Goal: Find specific page/section: Find specific page/section

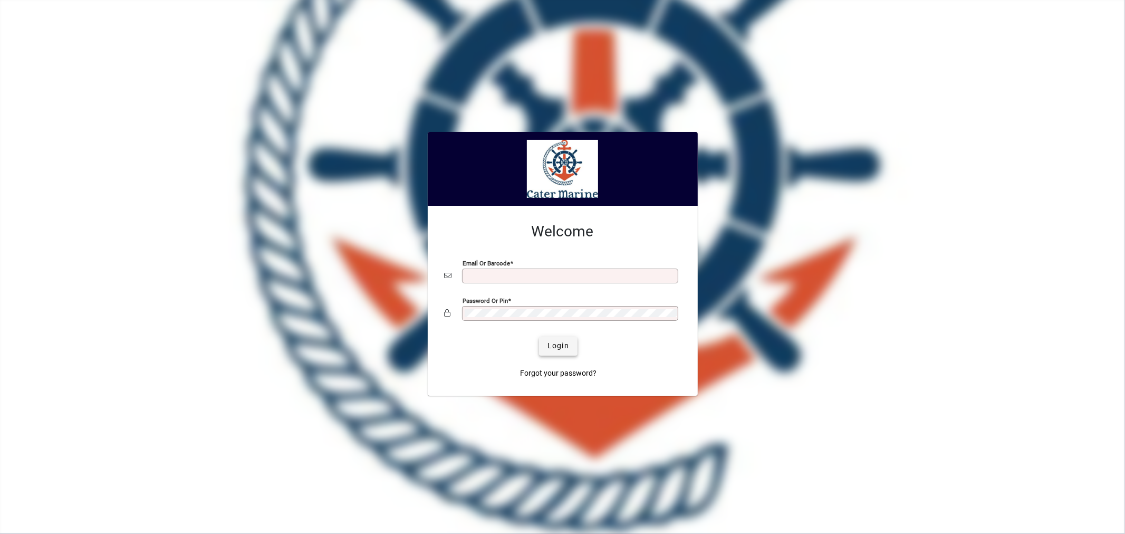
type input "**********"
click at [566, 351] on span "Login" at bounding box center [559, 345] width 22 height 11
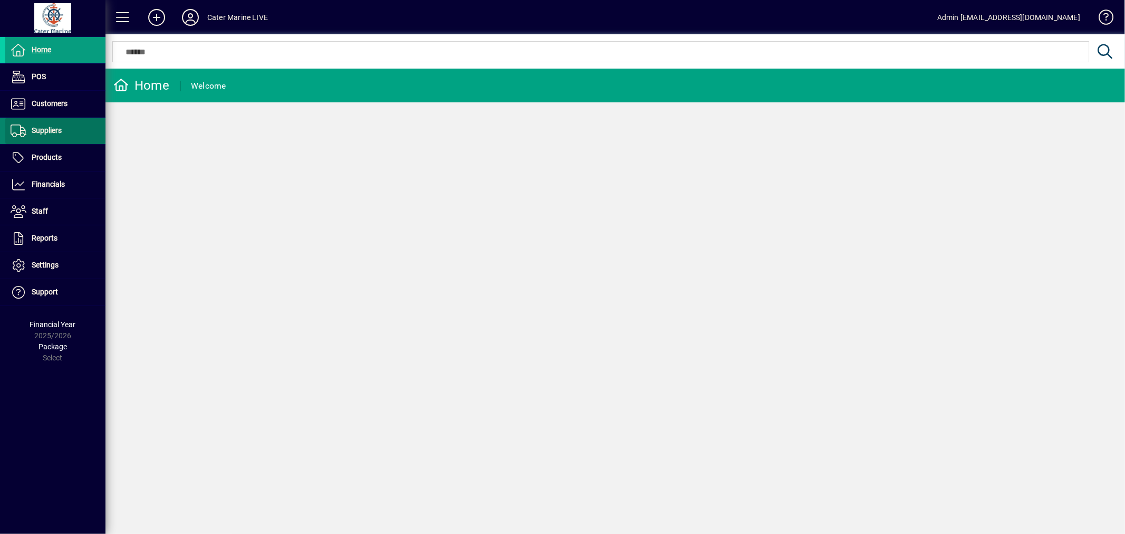
click at [43, 127] on span "Suppliers" at bounding box center [47, 130] width 30 height 8
